Goal: Contribute content

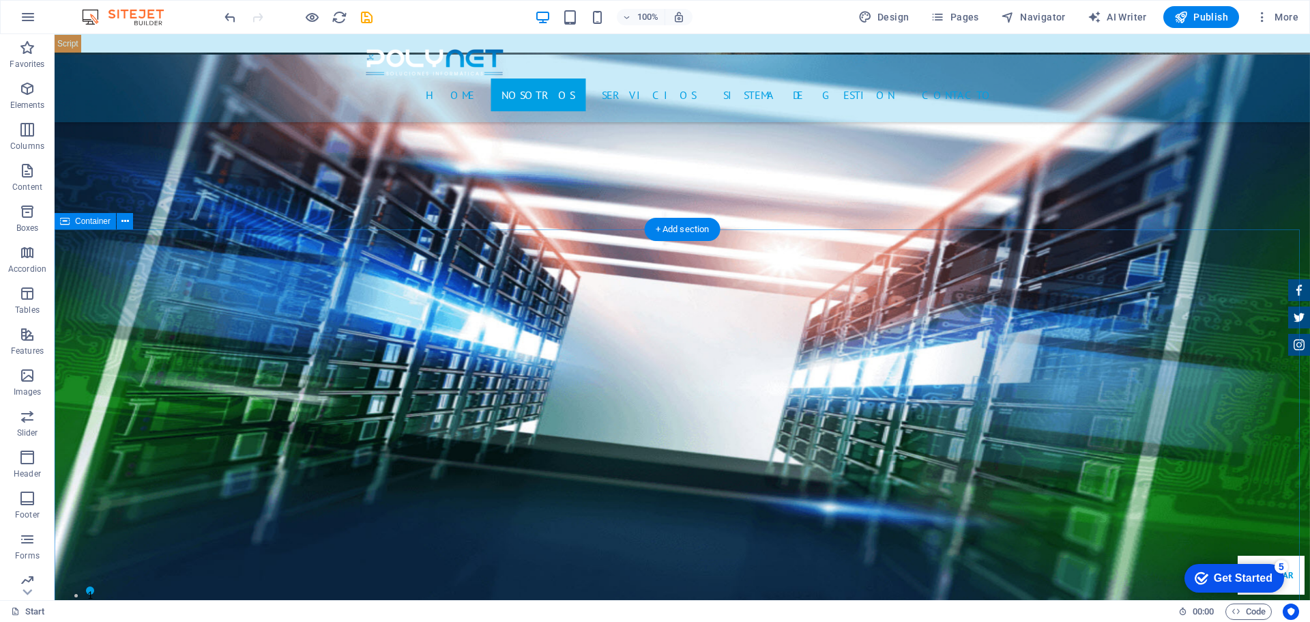
scroll to position [1297, 0]
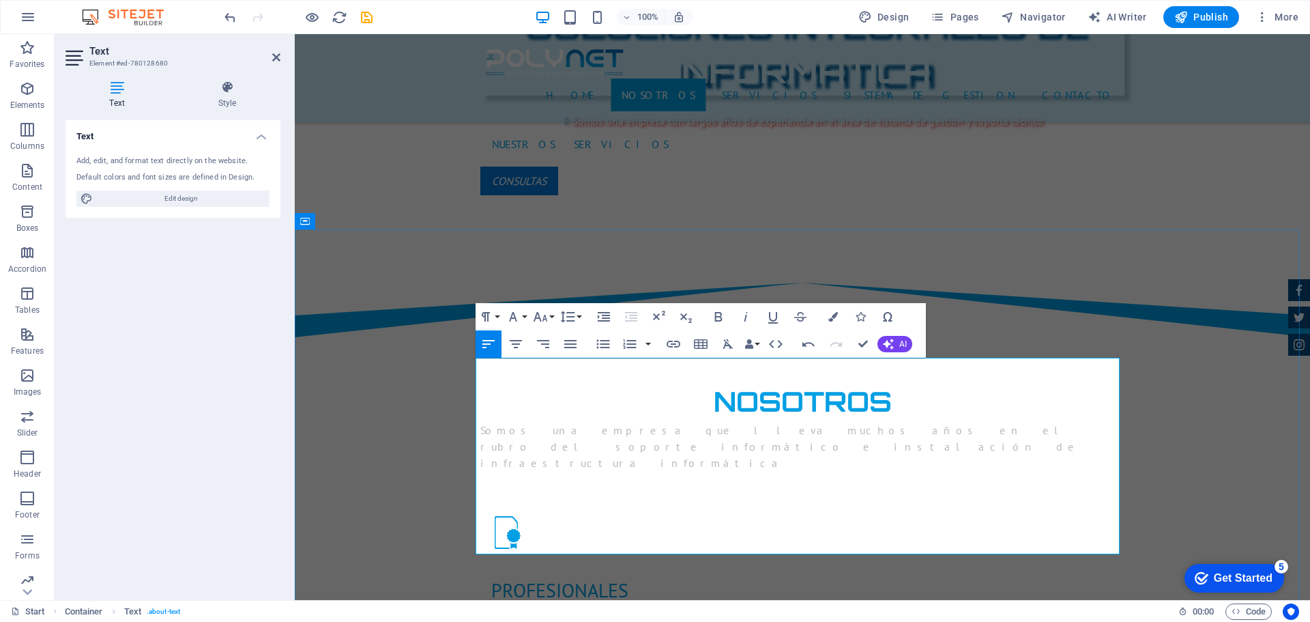
drag, startPoint x: 692, startPoint y: 414, endPoint x: 440, endPoint y: 371, distance: 256.0
click at [514, 342] on icon "button" at bounding box center [516, 344] width 16 height 16
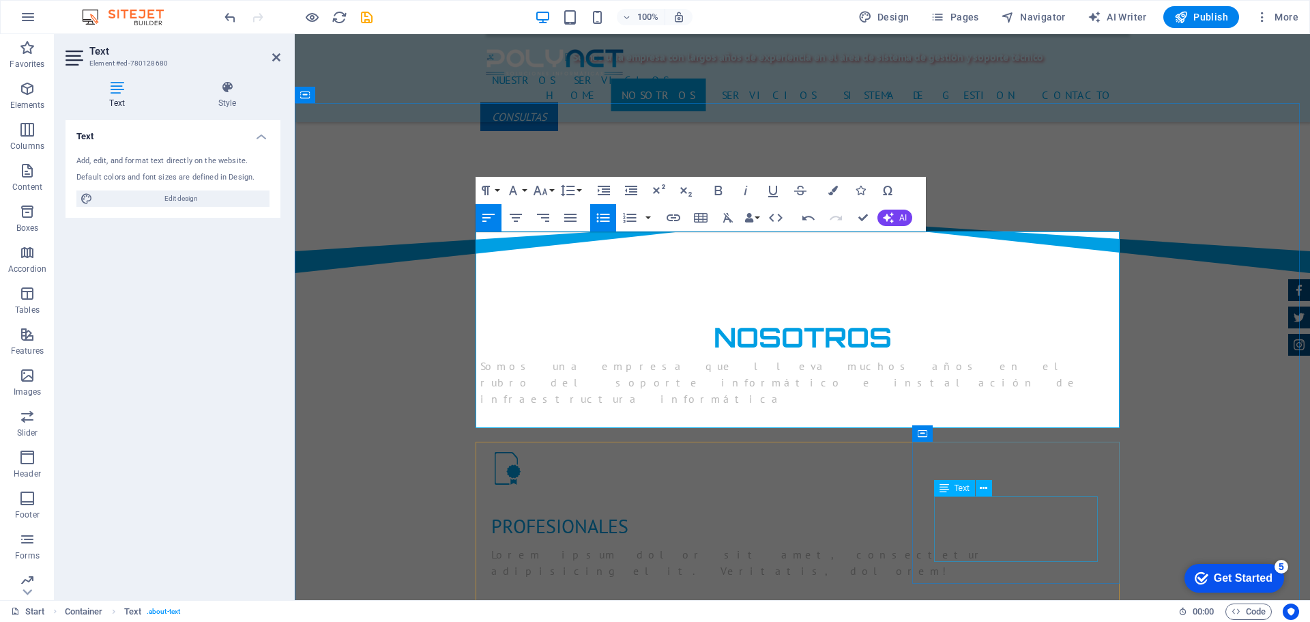
scroll to position [1433, 0]
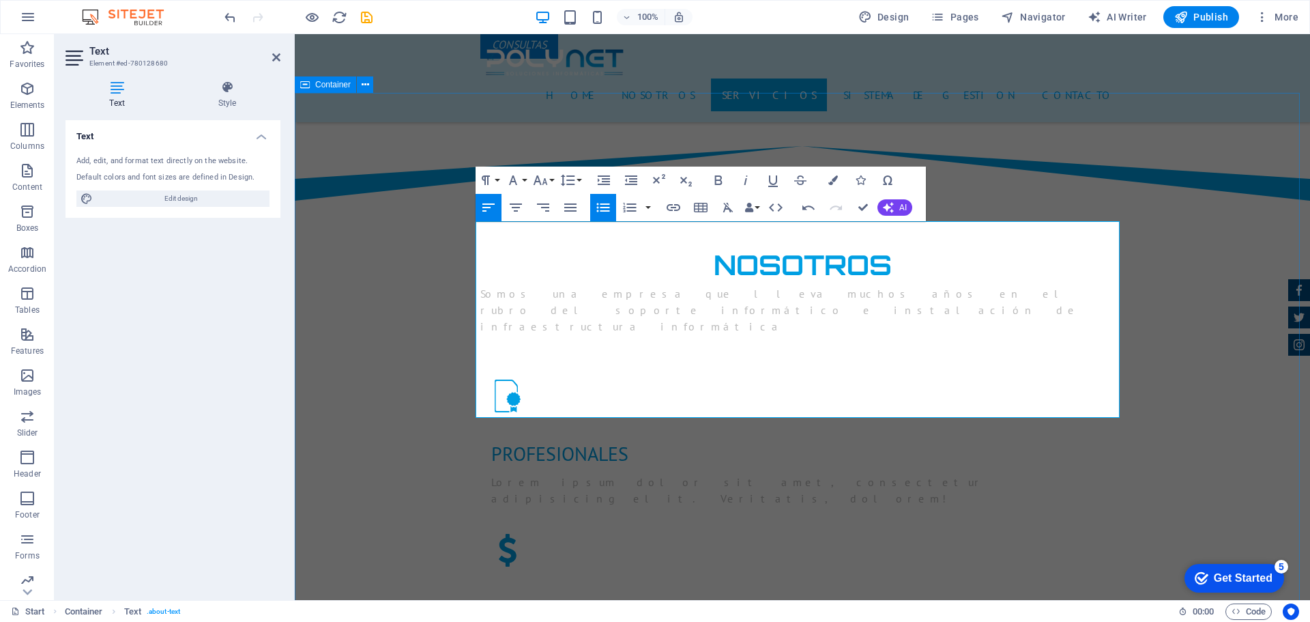
drag, startPoint x: 1176, startPoint y: 375, endPoint x: 1416, endPoint y: 375, distance: 240.2
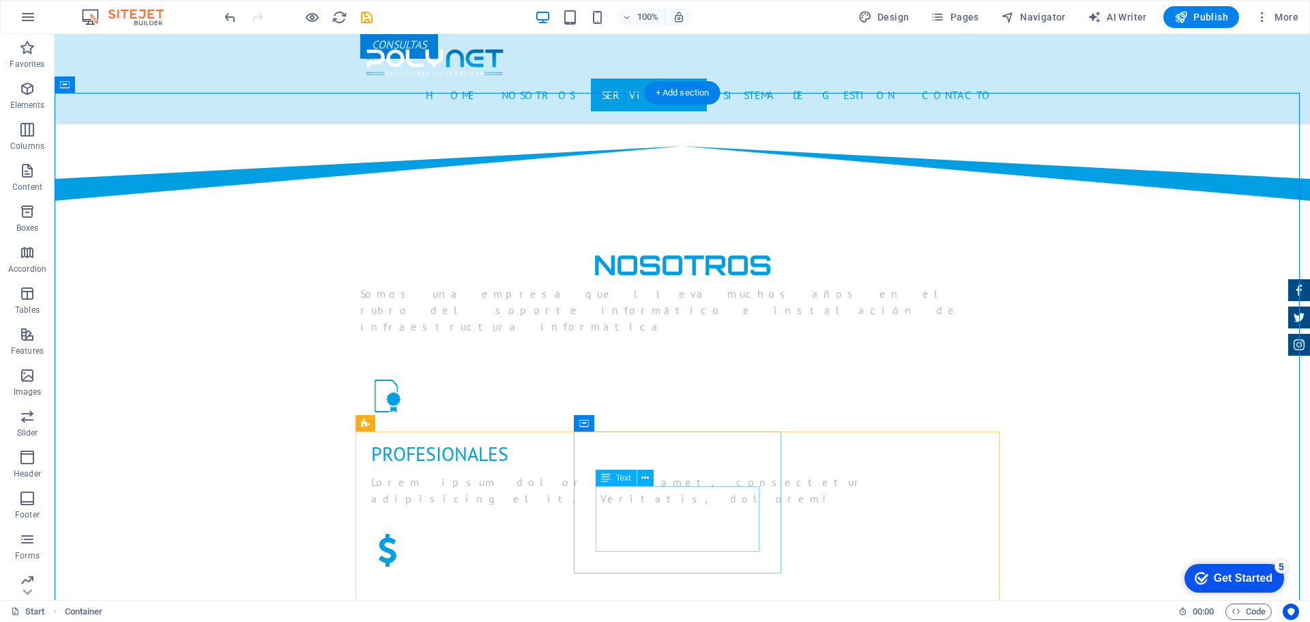
scroll to position [1570, 0]
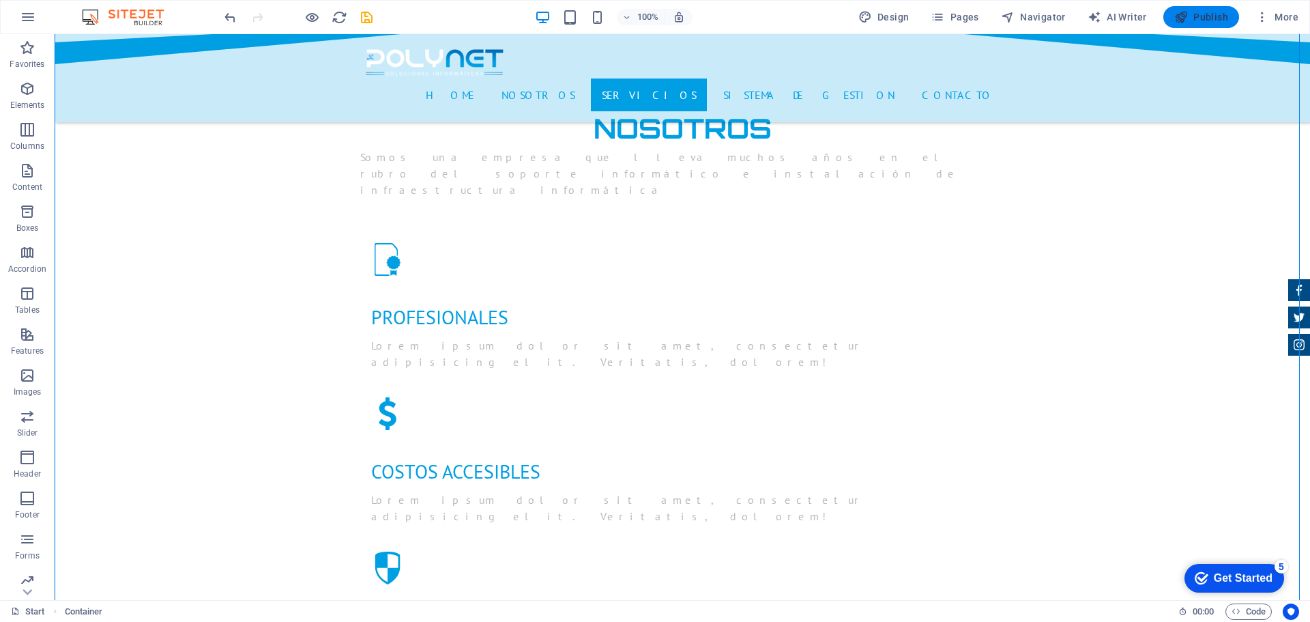
click at [1205, 22] on span "Publish" at bounding box center [1202, 17] width 54 height 14
